Goal: Task Accomplishment & Management: Complete application form

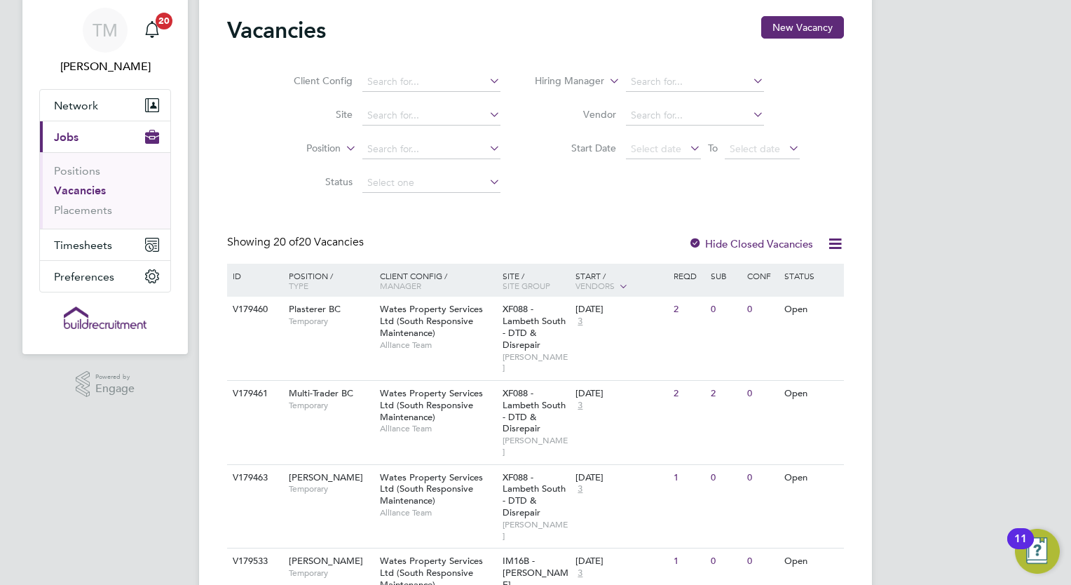
scroll to position [70, 0]
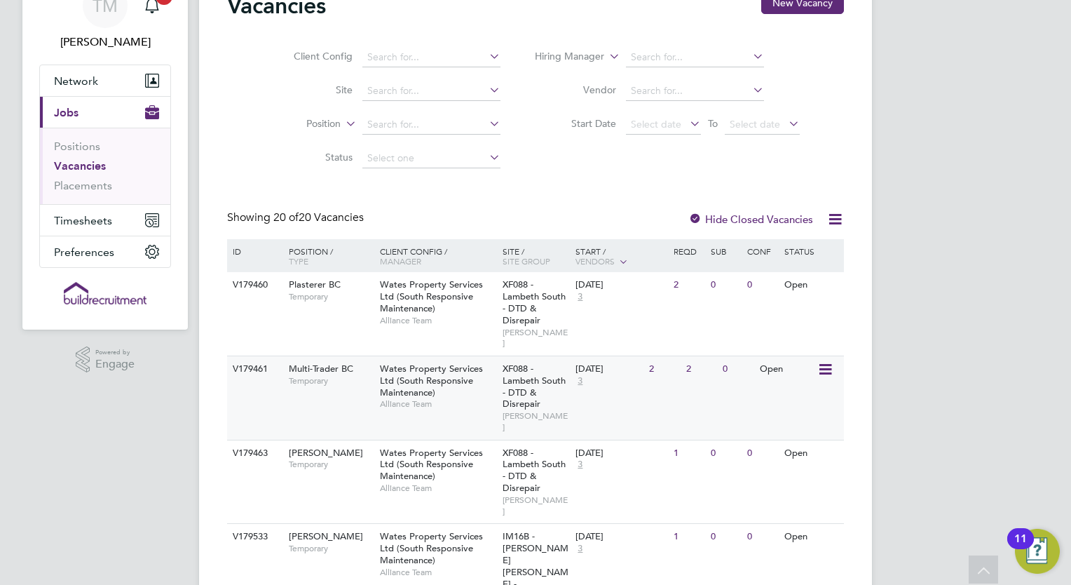
click at [354, 375] on span "Temporary" at bounding box center [331, 380] width 84 height 11
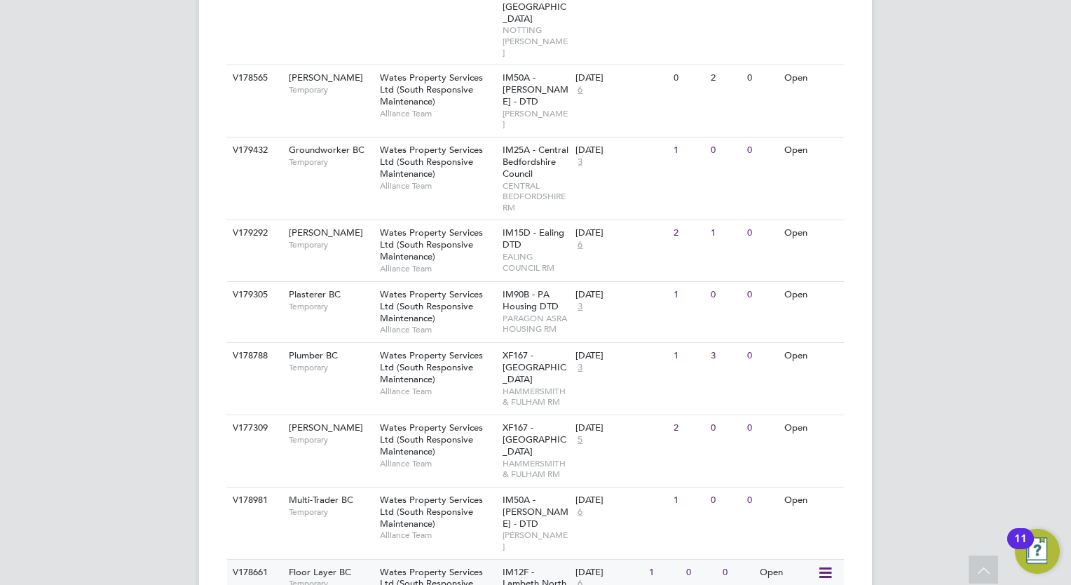
scroll to position [942, 0]
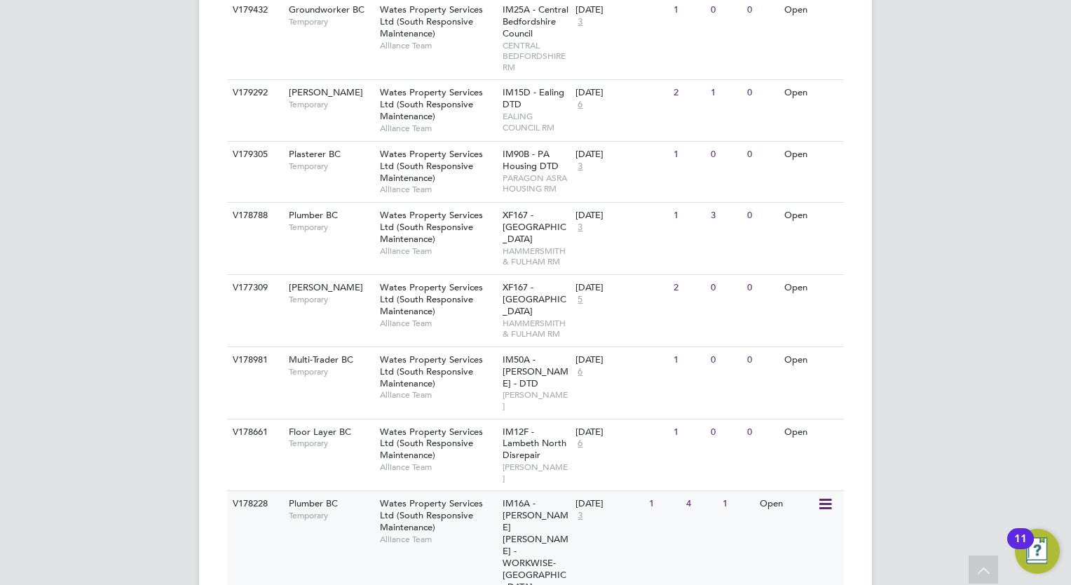
click at [411, 497] on span "Wates Property Services Ltd (South Responsive Maintenance)" at bounding box center [431, 515] width 103 height 36
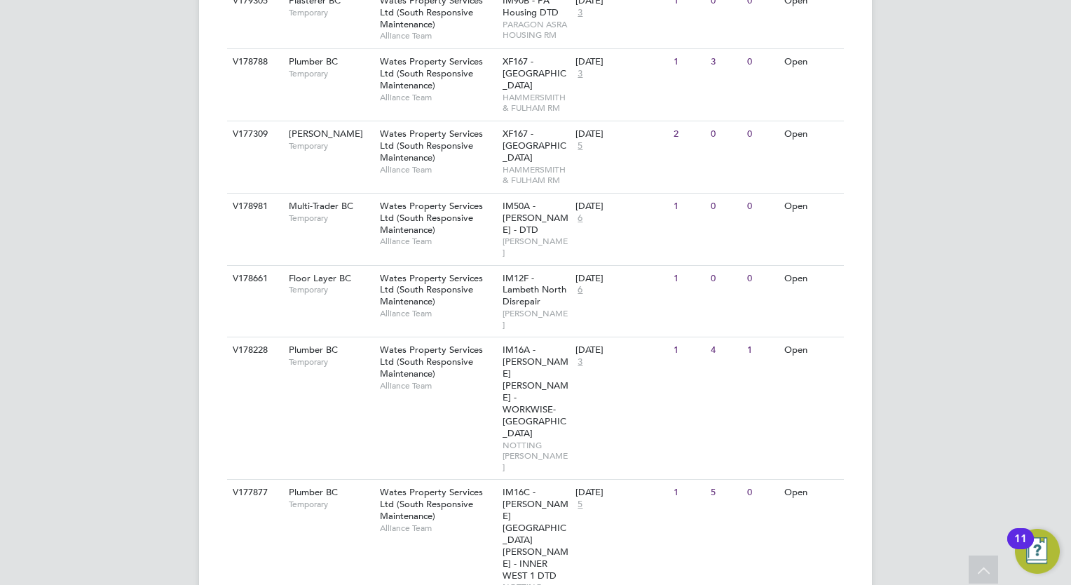
scroll to position [1082, 0]
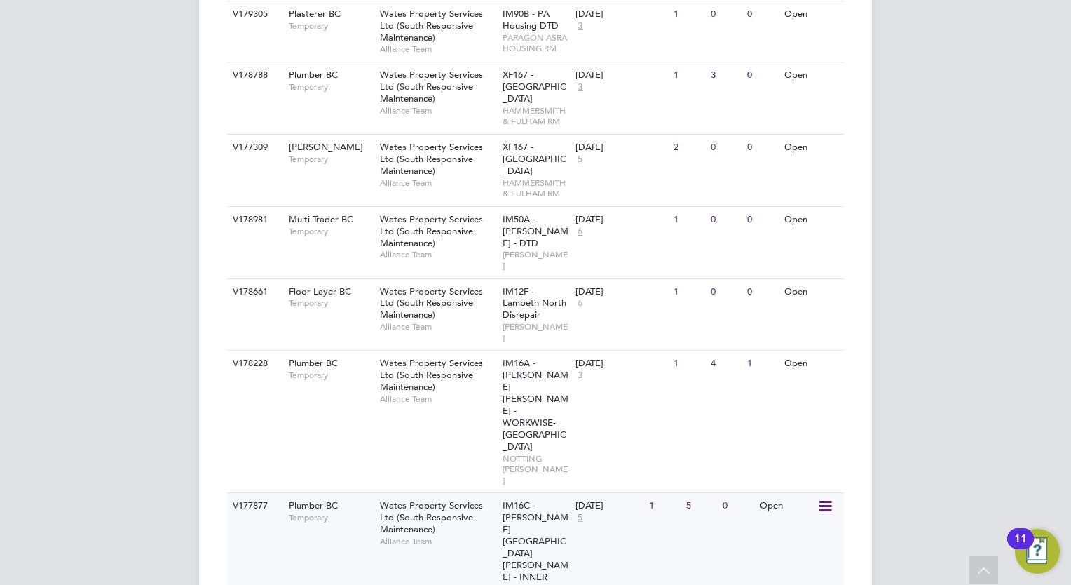
click at [397, 499] on span "Wates Property Services Ltd (South Responsive Maintenance)" at bounding box center [431, 517] width 103 height 36
click at [389, 357] on span "Wates Property Services Ltd (South Responsive Maintenance)" at bounding box center [431, 375] width 103 height 36
click at [320, 350] on div "V178228 Plumber BC Temporary Wates Property Services Ltd (South Responsive Main…" at bounding box center [535, 421] width 617 height 142
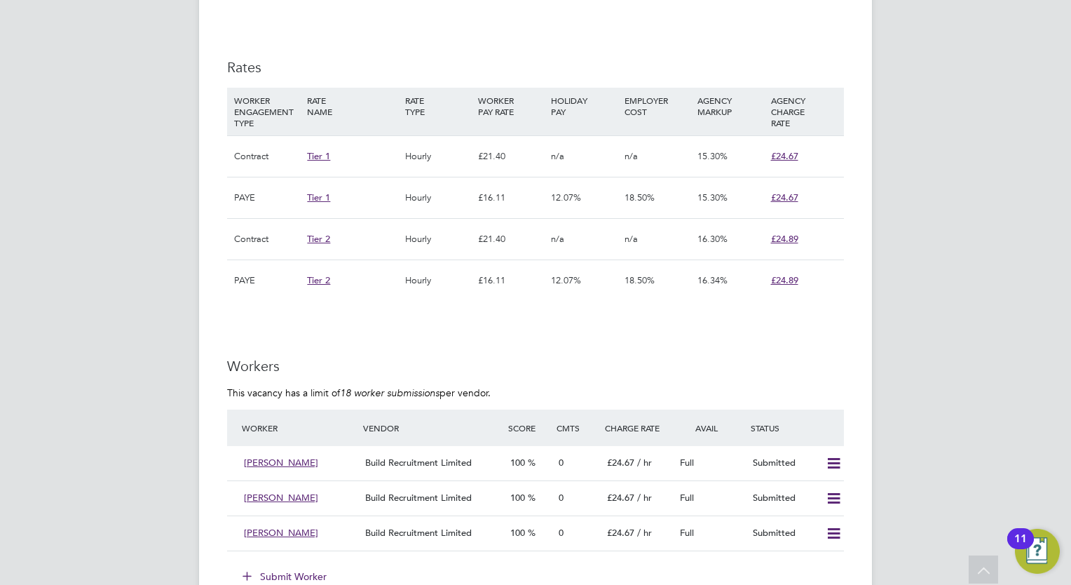
scroll to position [900, 0]
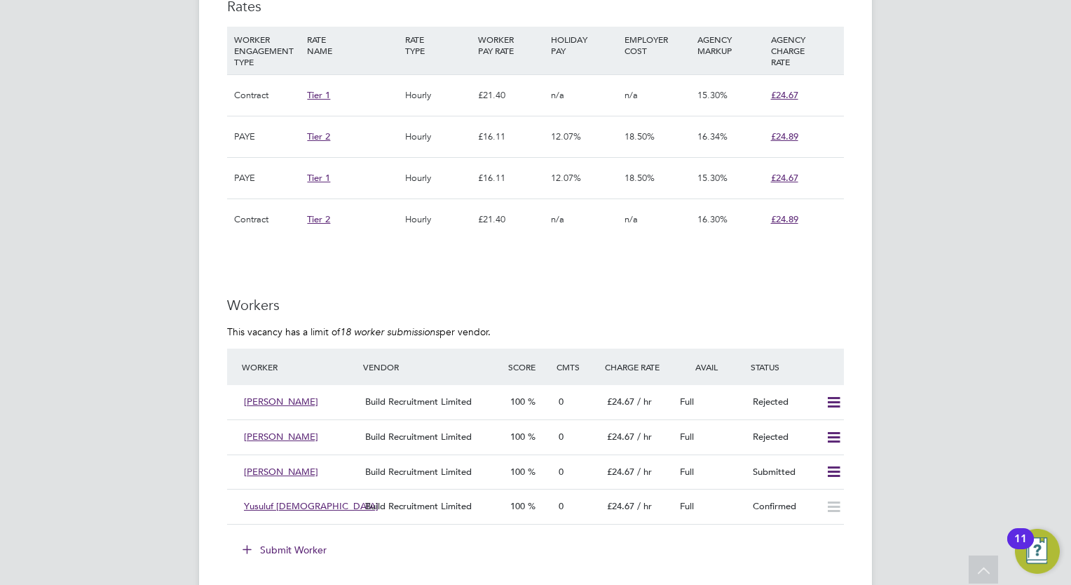
click at [280, 539] on button "Submit Worker" at bounding box center [285, 550] width 105 height 22
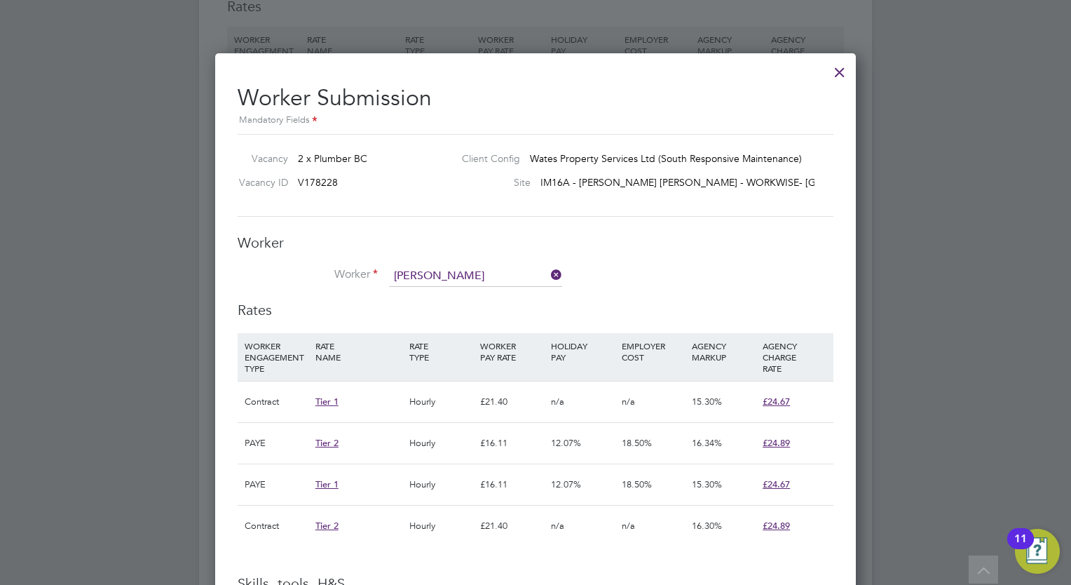
click at [493, 294] on li "Martin Cros sley (207760)" at bounding box center [476, 294] width 175 height 19
type input "Martin Crossley (207760)"
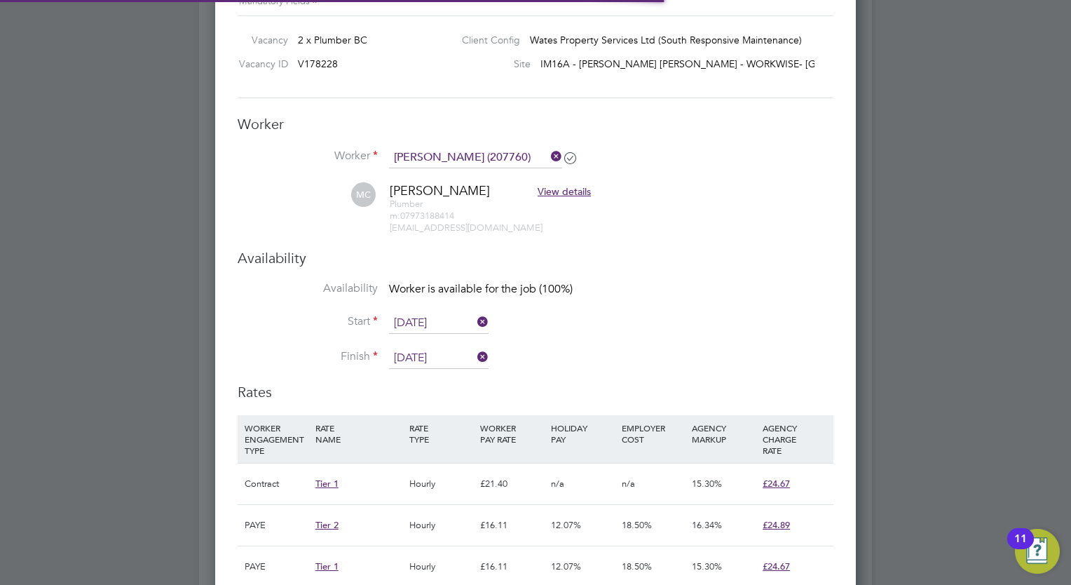
click at [468, 325] on input "[DATE]" at bounding box center [439, 323] width 100 height 21
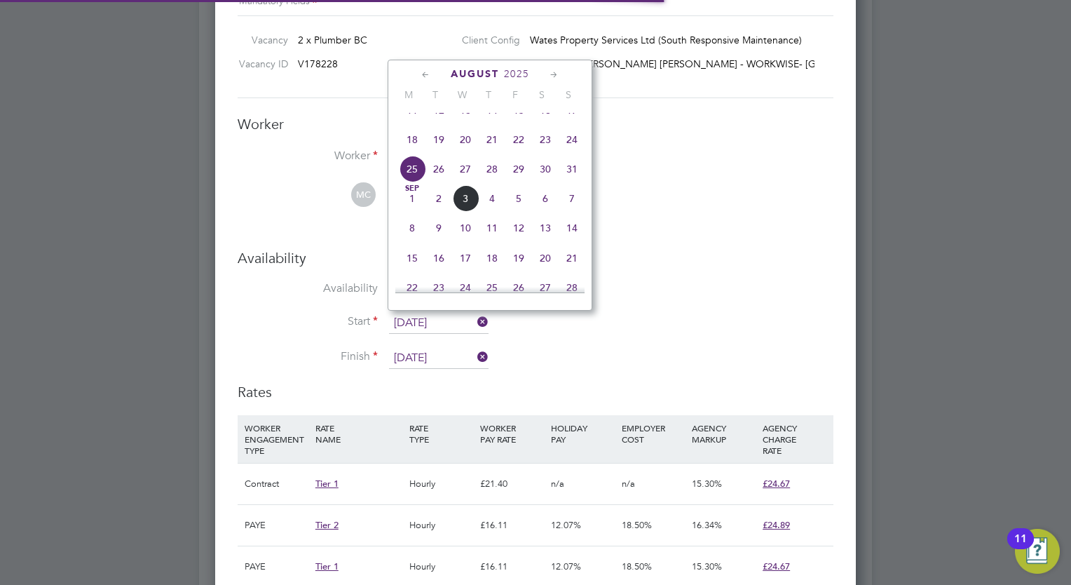
click at [468, 325] on input "[DATE]" at bounding box center [439, 323] width 100 height 21
click at [771, 287] on li "Availability Worker is available for the job (100%)" at bounding box center [536, 297] width 596 height 32
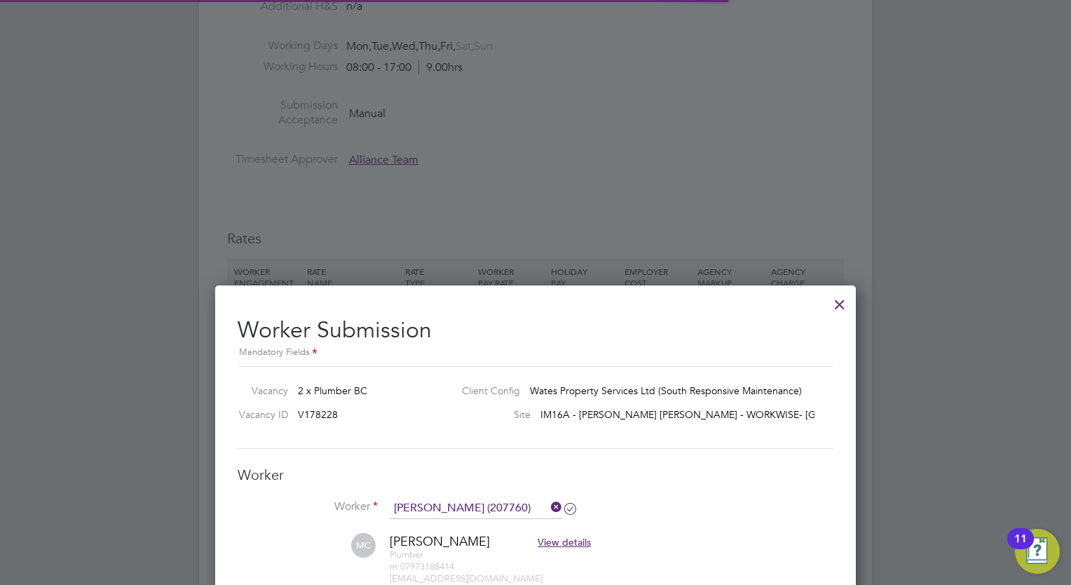
click at [839, 302] on div at bounding box center [839, 300] width 25 height 25
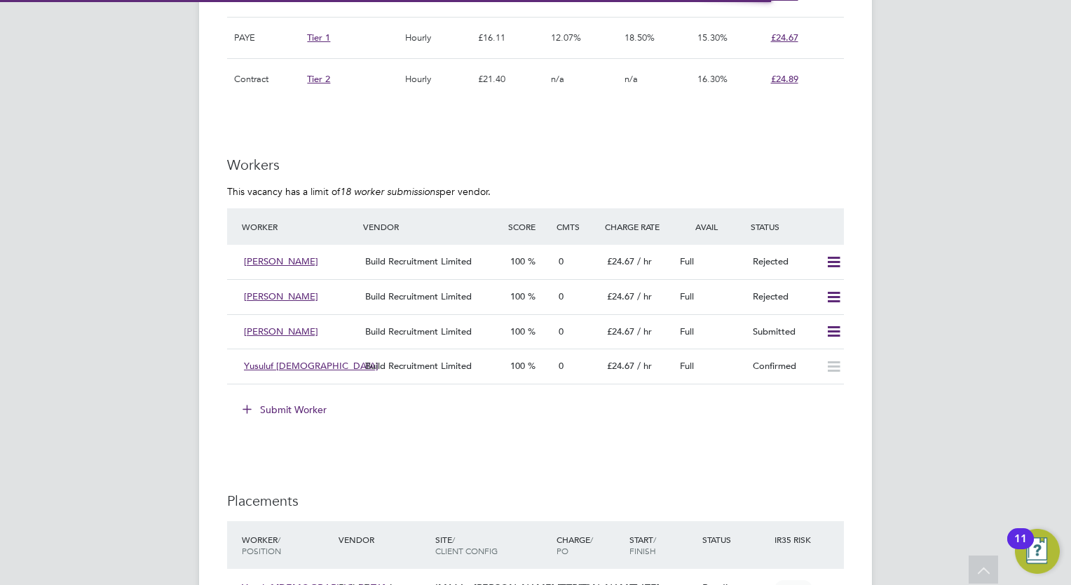
click at [295, 400] on button "Submit Worker" at bounding box center [285, 409] width 105 height 22
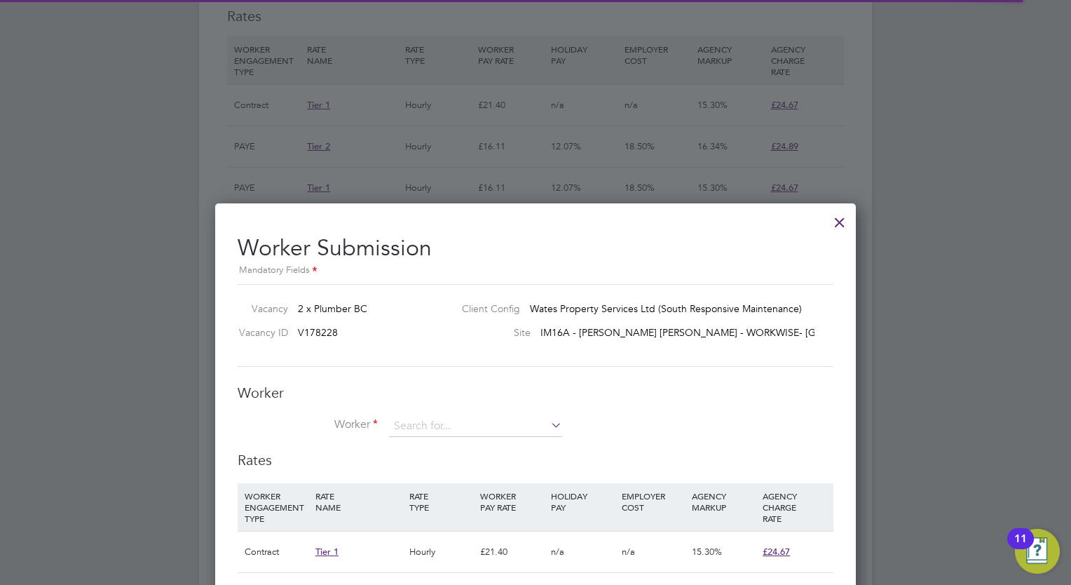
click at [844, 223] on div at bounding box center [839, 218] width 25 height 25
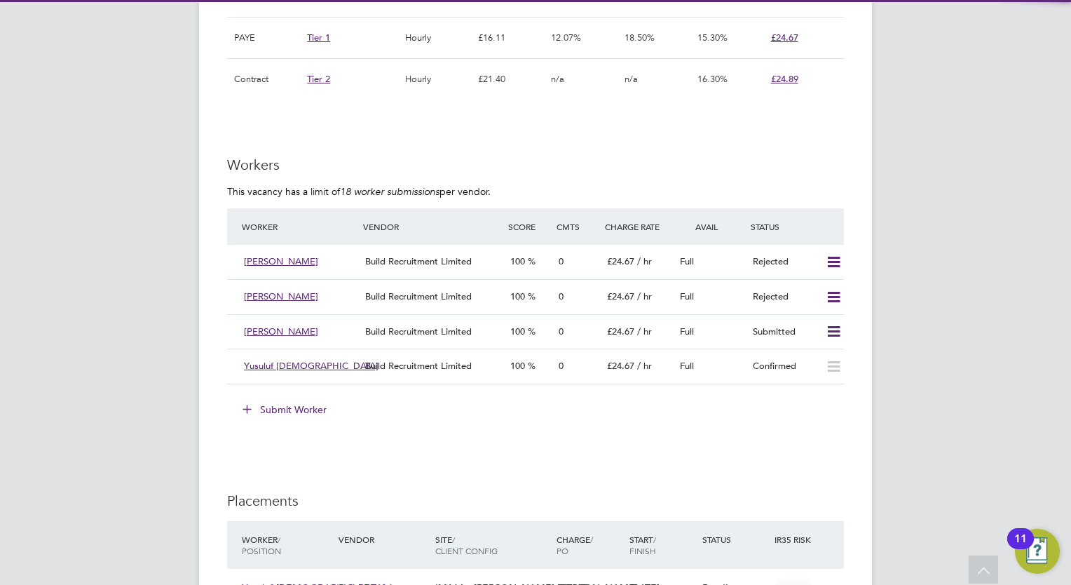
click at [319, 408] on button "Submit Worker" at bounding box center [285, 409] width 105 height 22
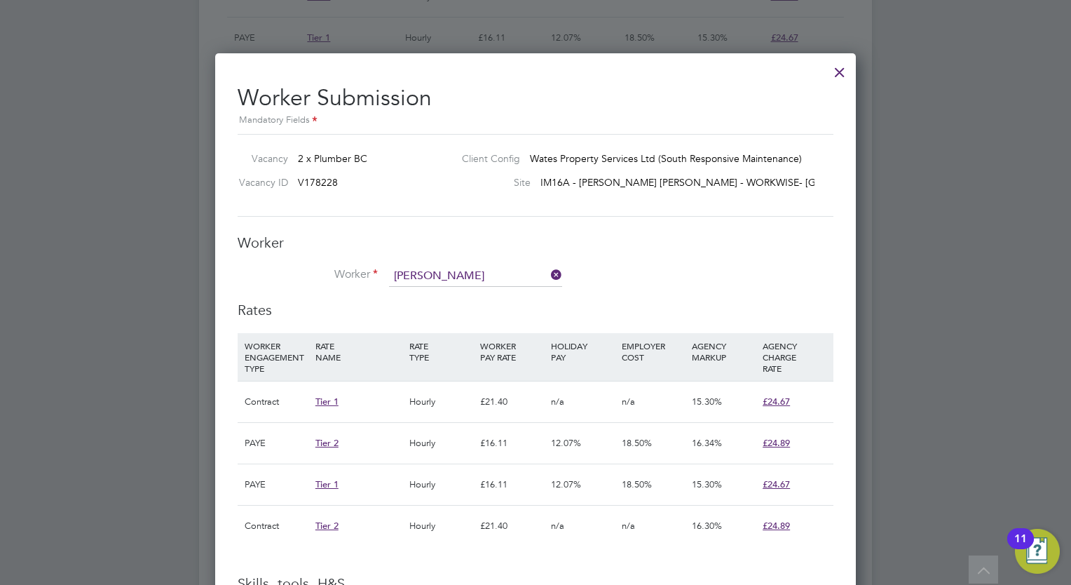
click at [459, 287] on li "Martin Cro ssley (207760)" at bounding box center [476, 294] width 175 height 19
type input "Martin Crossley (207760)"
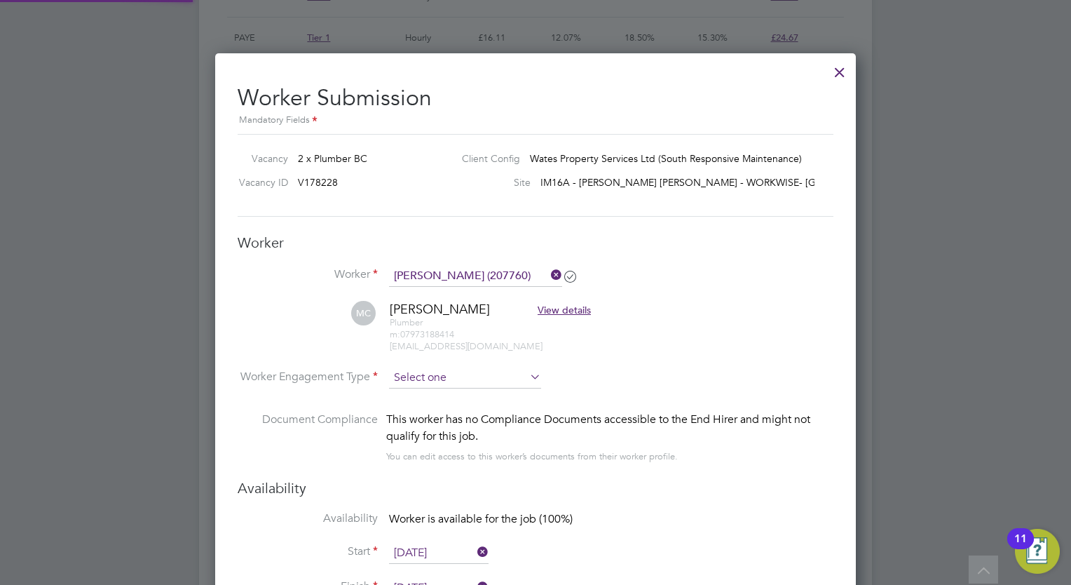
click at [446, 383] on input at bounding box center [465, 377] width 152 height 21
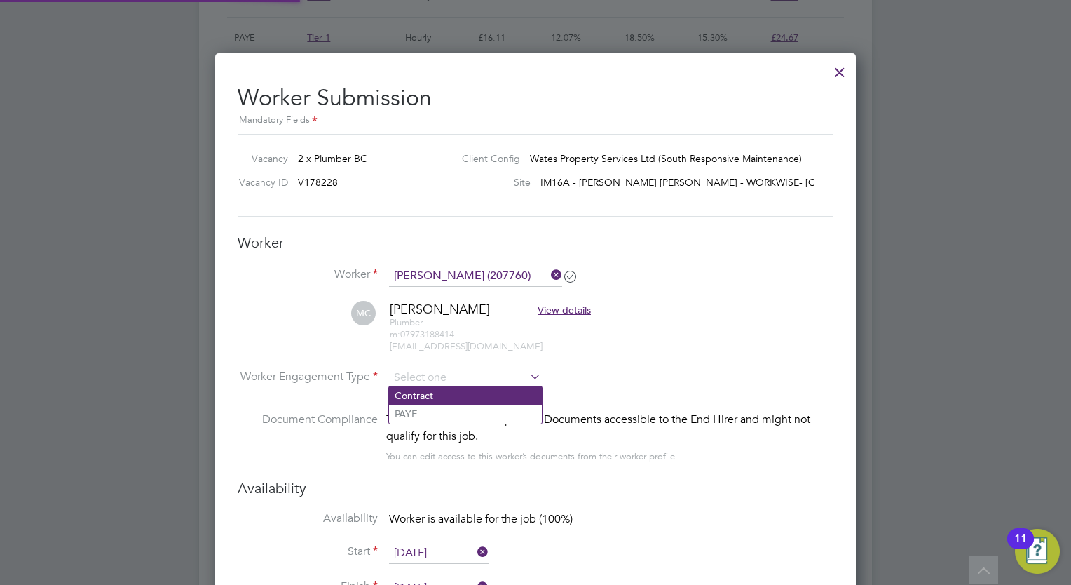
click at [417, 393] on li "Contract" at bounding box center [465, 395] width 153 height 18
type input "Contract"
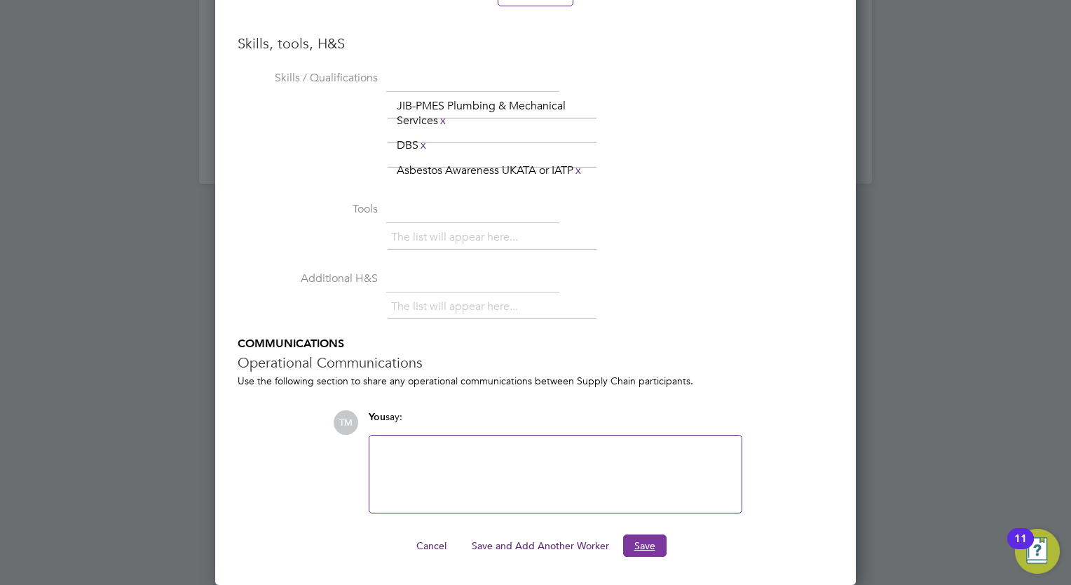
click at [628, 548] on button "Save" at bounding box center [644, 545] width 43 height 22
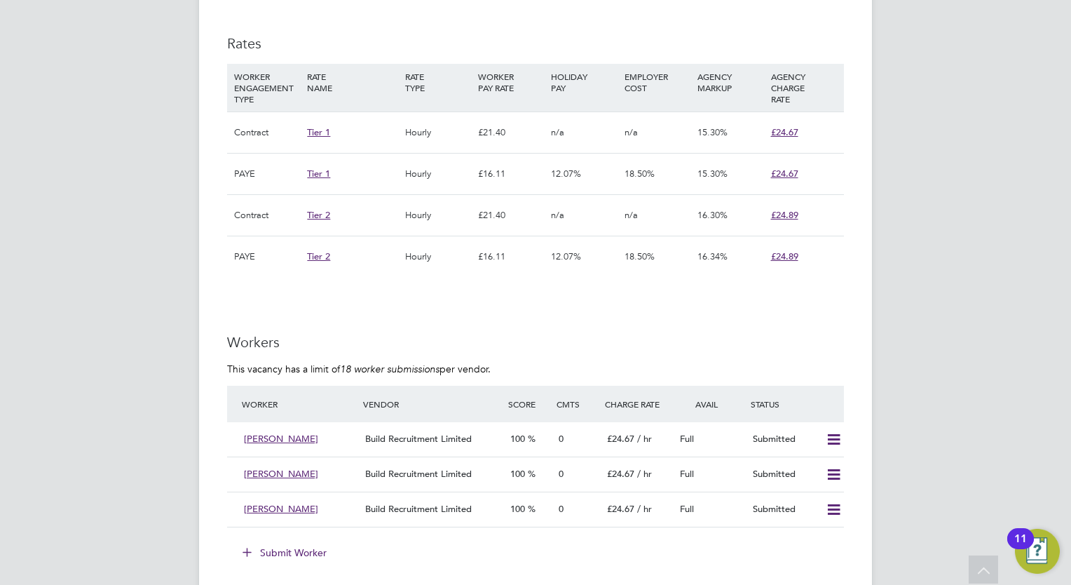
click at [278, 541] on button "Submit Worker" at bounding box center [285, 552] width 105 height 22
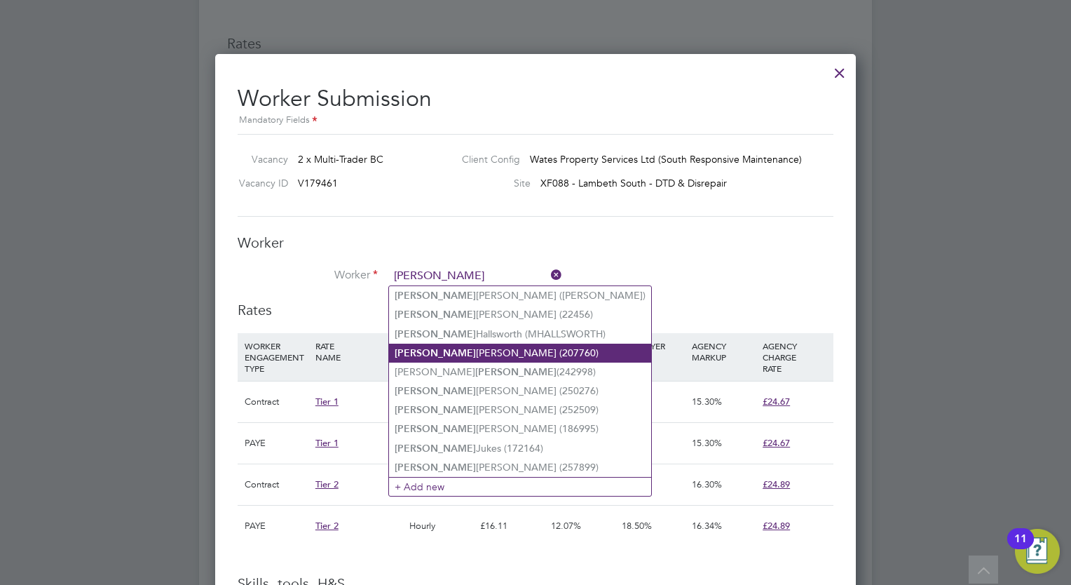
click at [469, 357] on li "Martin Crossley (207760)" at bounding box center [520, 353] width 262 height 19
type input "Martin Crossley (207760)"
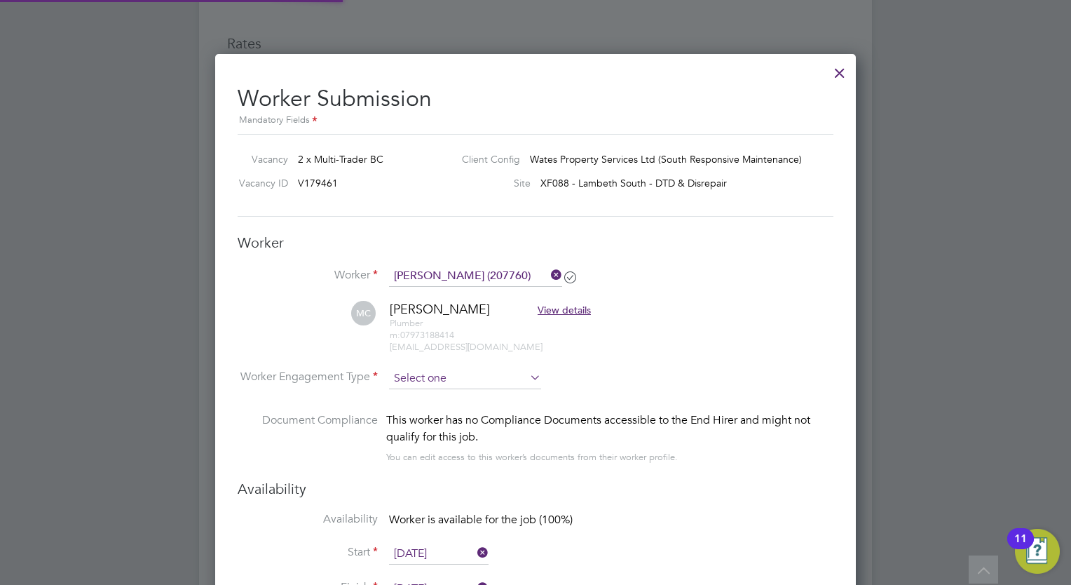
click at [457, 377] on input at bounding box center [465, 378] width 152 height 21
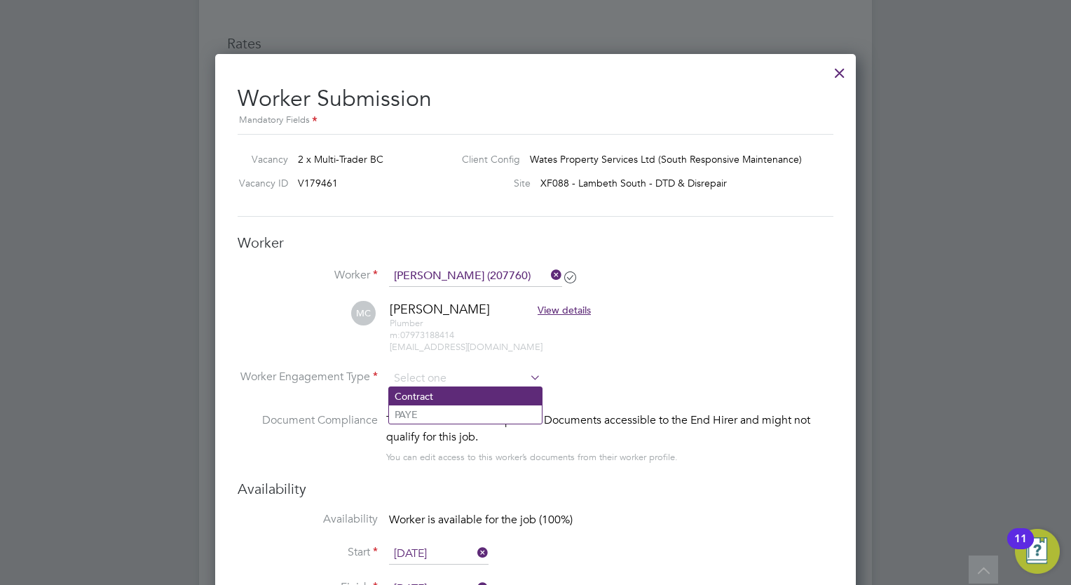
click at [419, 395] on li "Contract" at bounding box center [465, 396] width 153 height 18
type input "Contract"
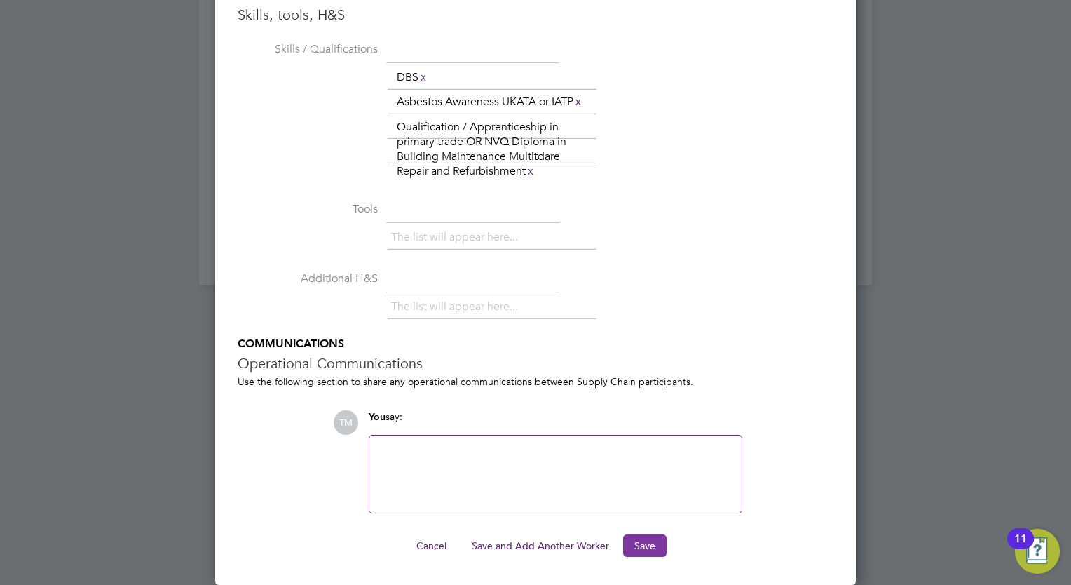
click at [636, 553] on button "Save" at bounding box center [644, 545] width 43 height 22
